Goal: Transaction & Acquisition: Purchase product/service

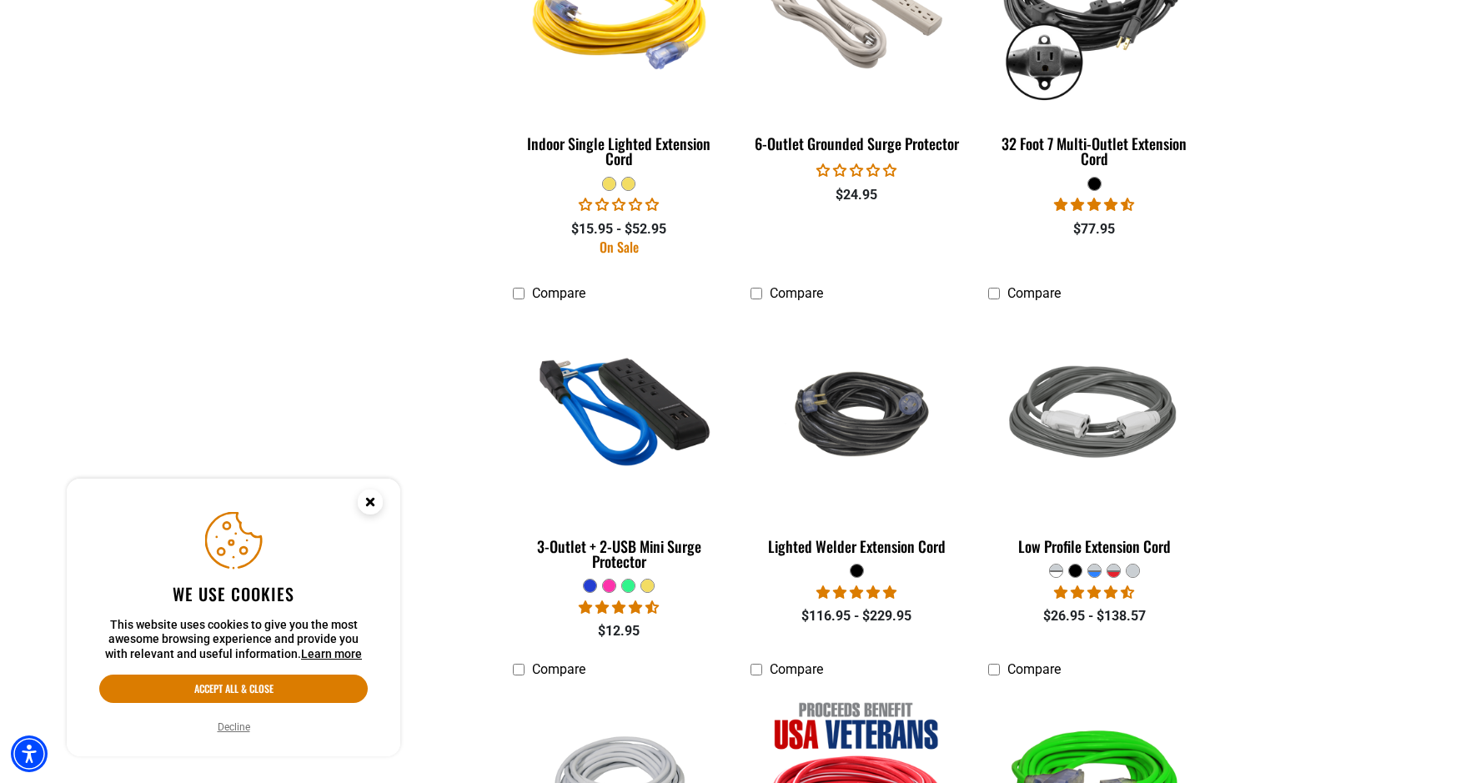
scroll to position [2835, 0]
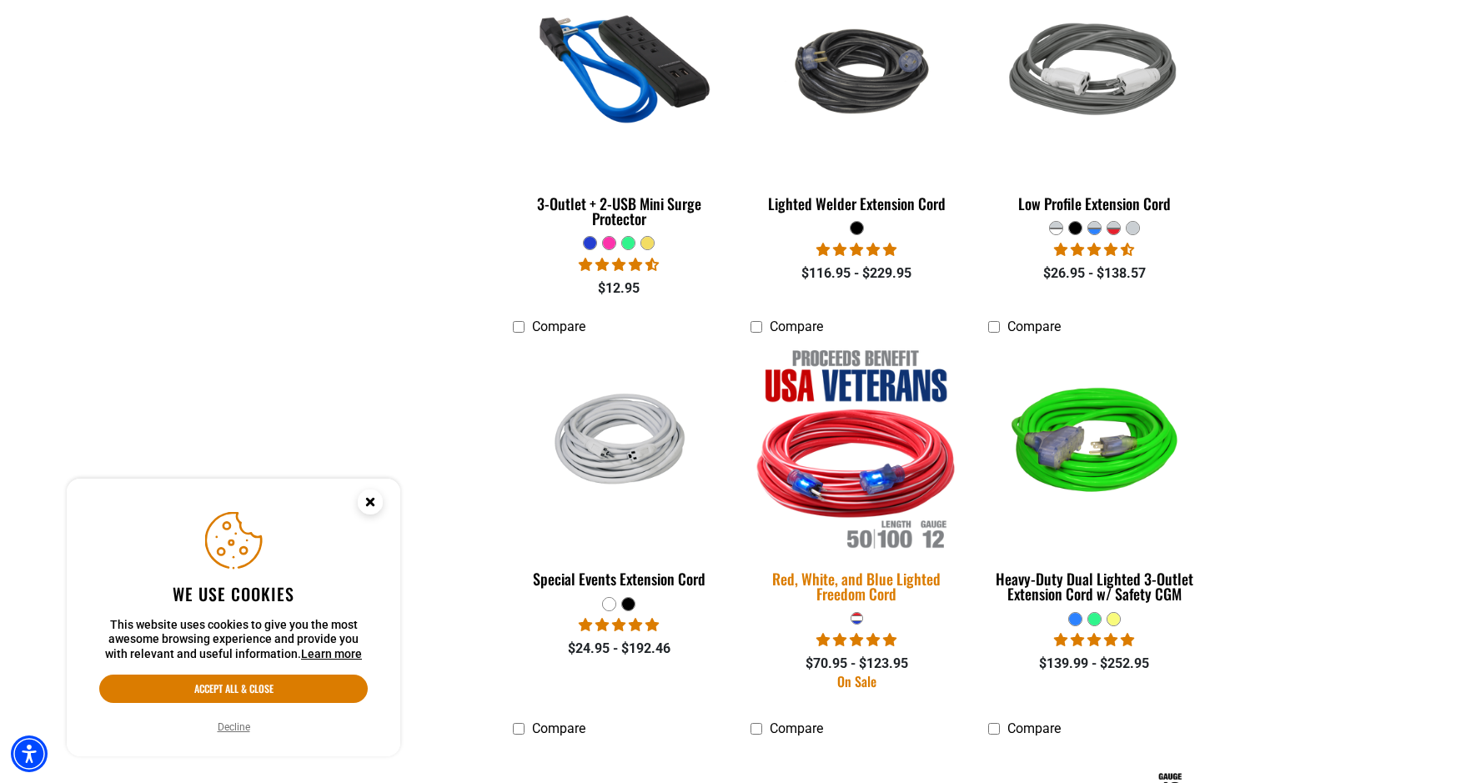
click at [864, 571] on div "Red, White, and Blue Lighted Freedom Cord" at bounding box center [857, 586] width 213 height 30
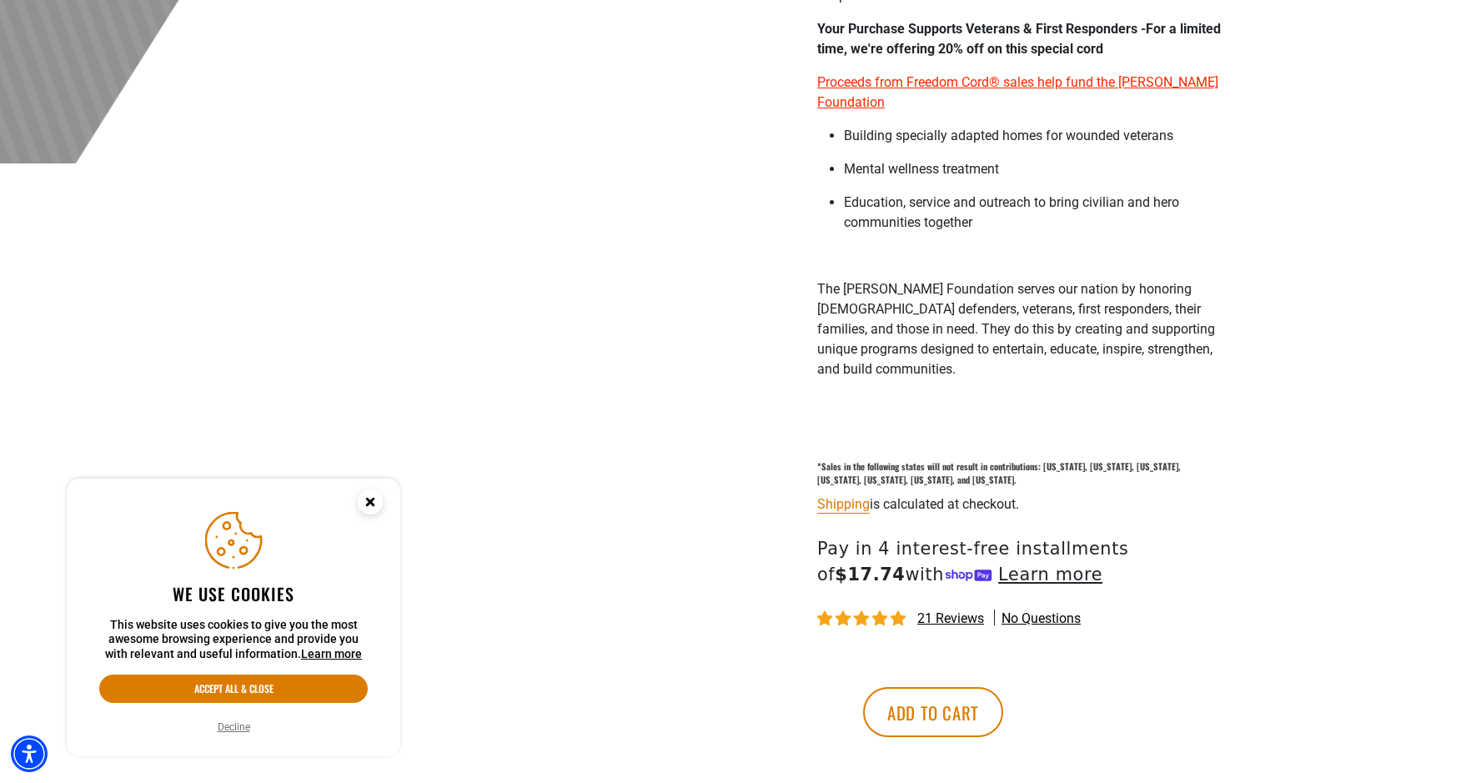
scroll to position [917, 0]
